Goal: Check status

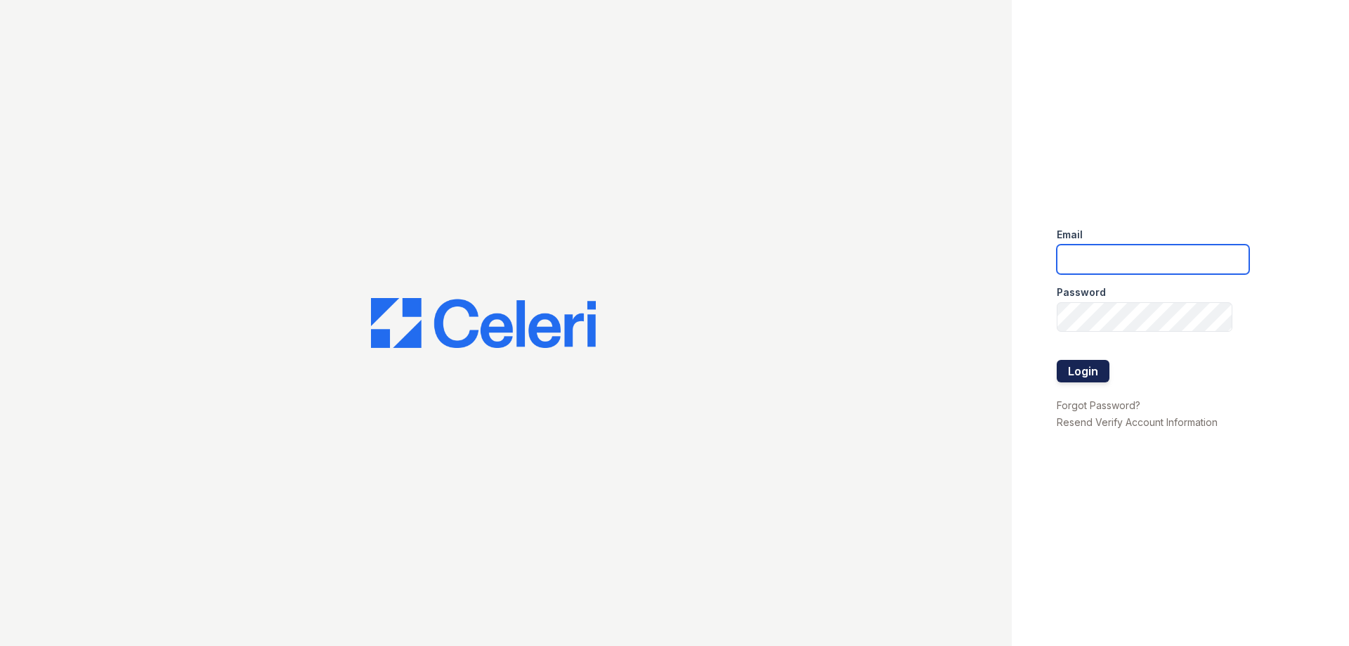
type input "[EMAIL_ADDRESS][DOMAIN_NAME]"
click at [1079, 370] on button "Login" at bounding box center [1083, 371] width 53 height 22
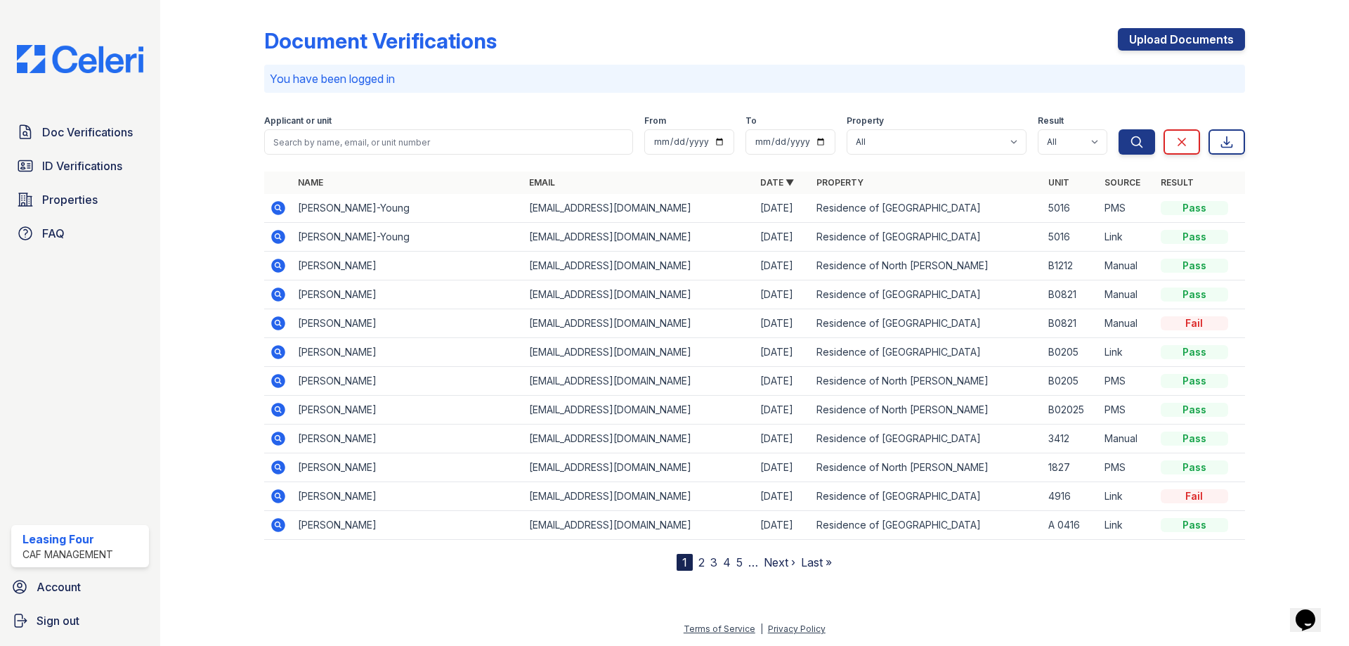
click at [278, 208] on icon at bounding box center [277, 207] width 4 height 4
